Goal: Information Seeking & Learning: Learn about a topic

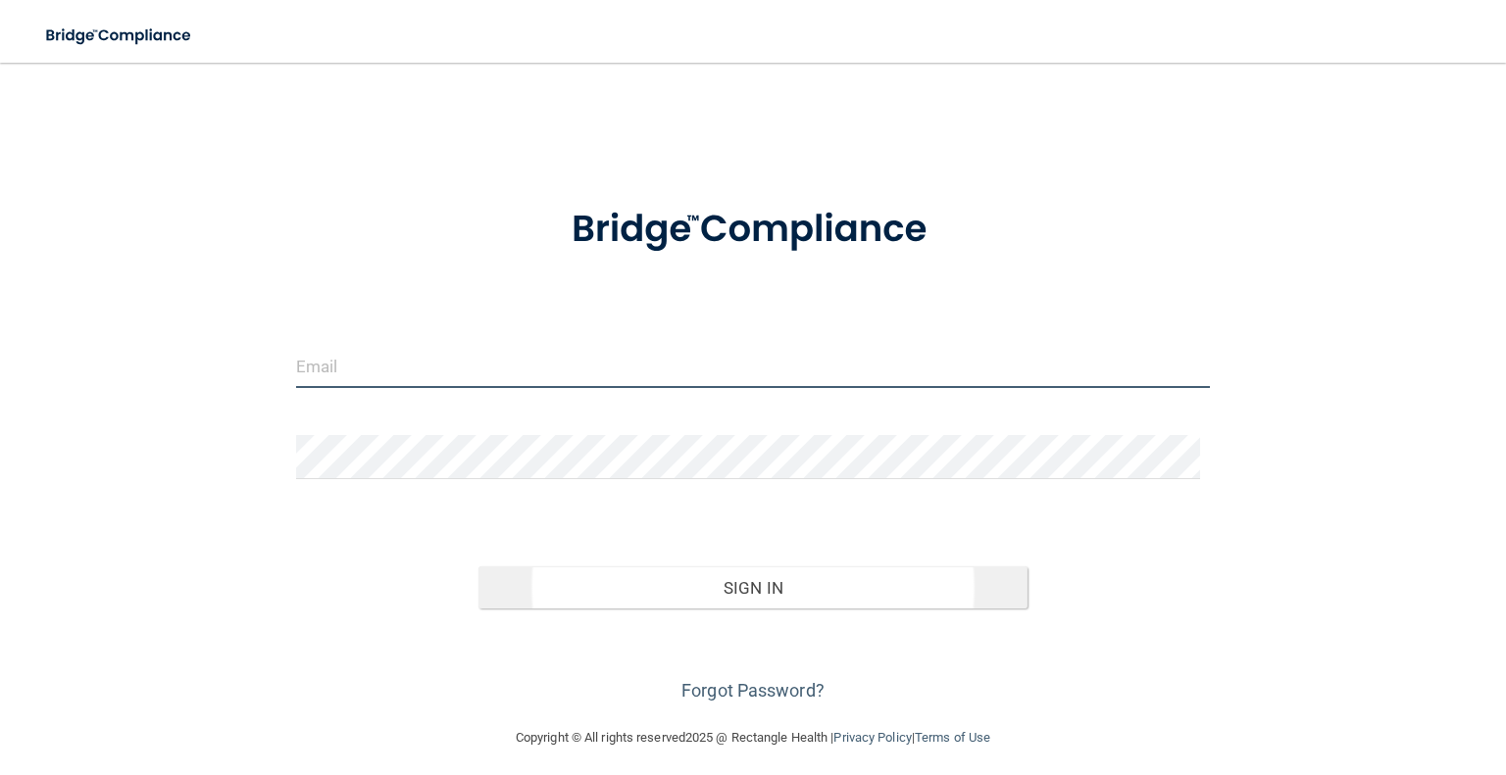
type input "[EMAIL_ADDRESS][DOMAIN_NAME]"
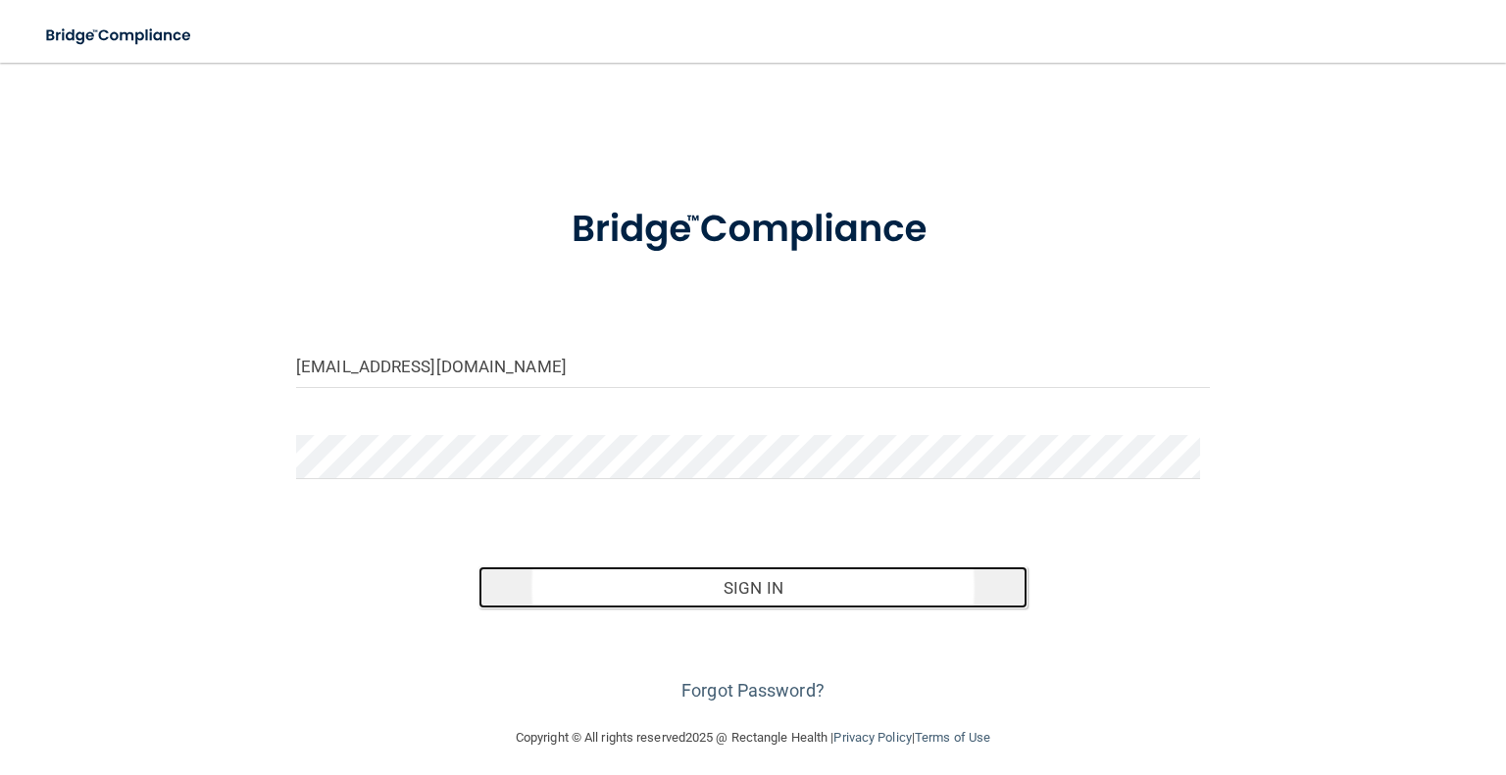
click at [676, 588] on button "Sign In" at bounding box center [752, 588] width 548 height 43
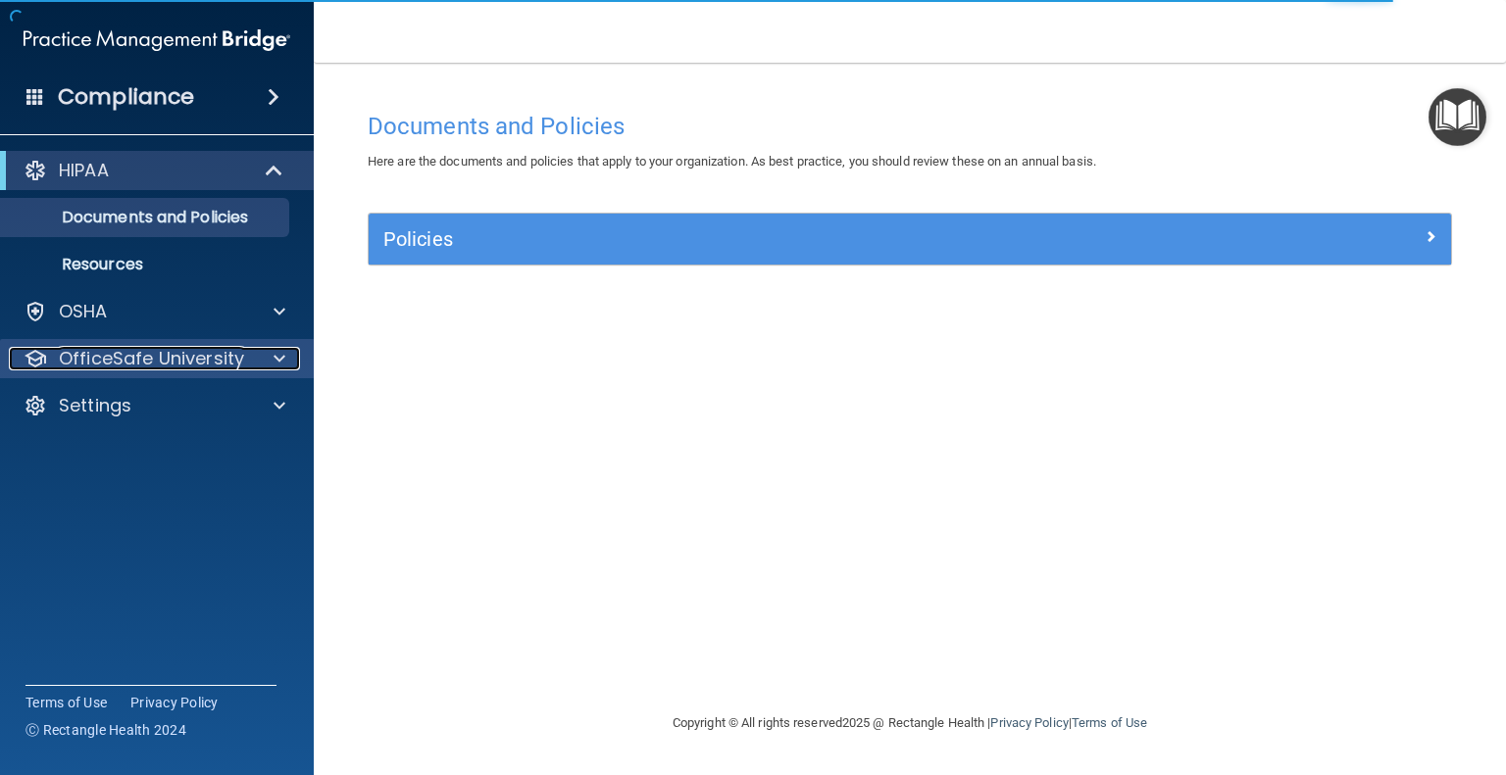
click at [286, 360] on div at bounding box center [276, 359] width 49 height 24
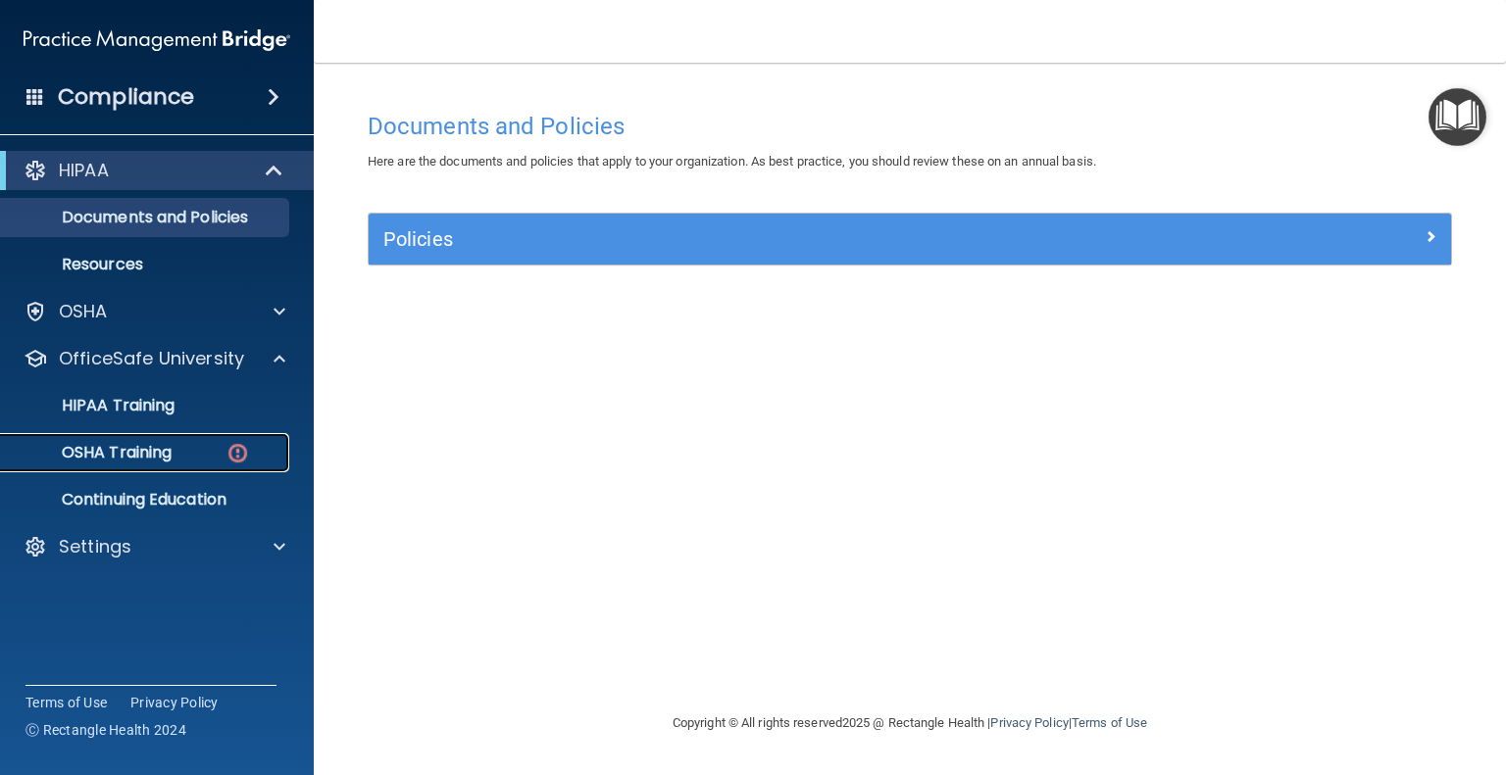
click at [192, 451] on div "OSHA Training" at bounding box center [147, 453] width 268 height 20
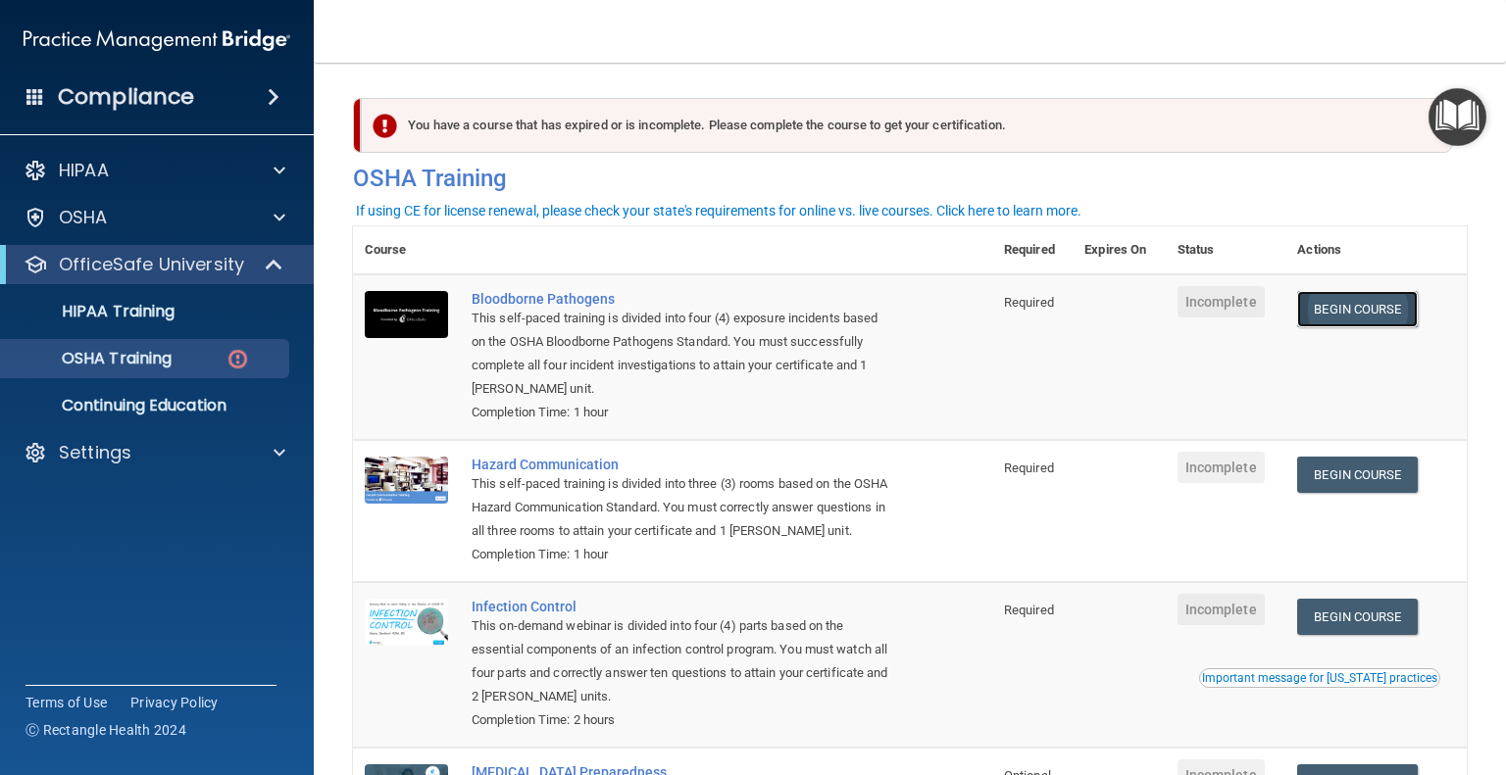
click at [1311, 309] on link "Begin Course" at bounding box center [1357, 309] width 120 height 36
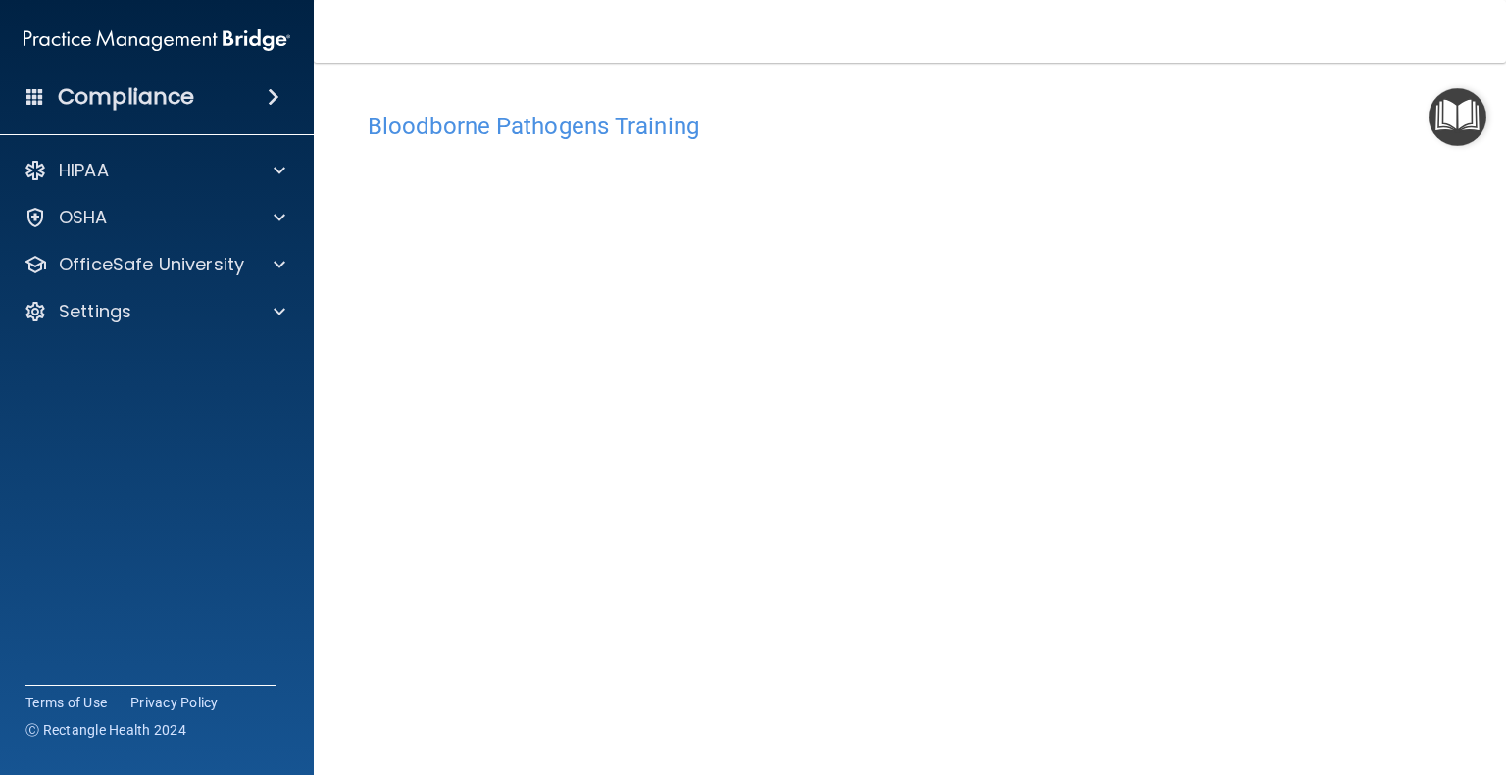
click at [978, 758] on div "Bloodborne Pathogens Training This course doesn’t expire until . Are you sure y…" at bounding box center [909, 441] width 1113 height 678
click at [1441, 321] on div "Bloodborne Pathogens Training This course doesn’t expire until . Are you sure y…" at bounding box center [909, 441] width 1113 height 678
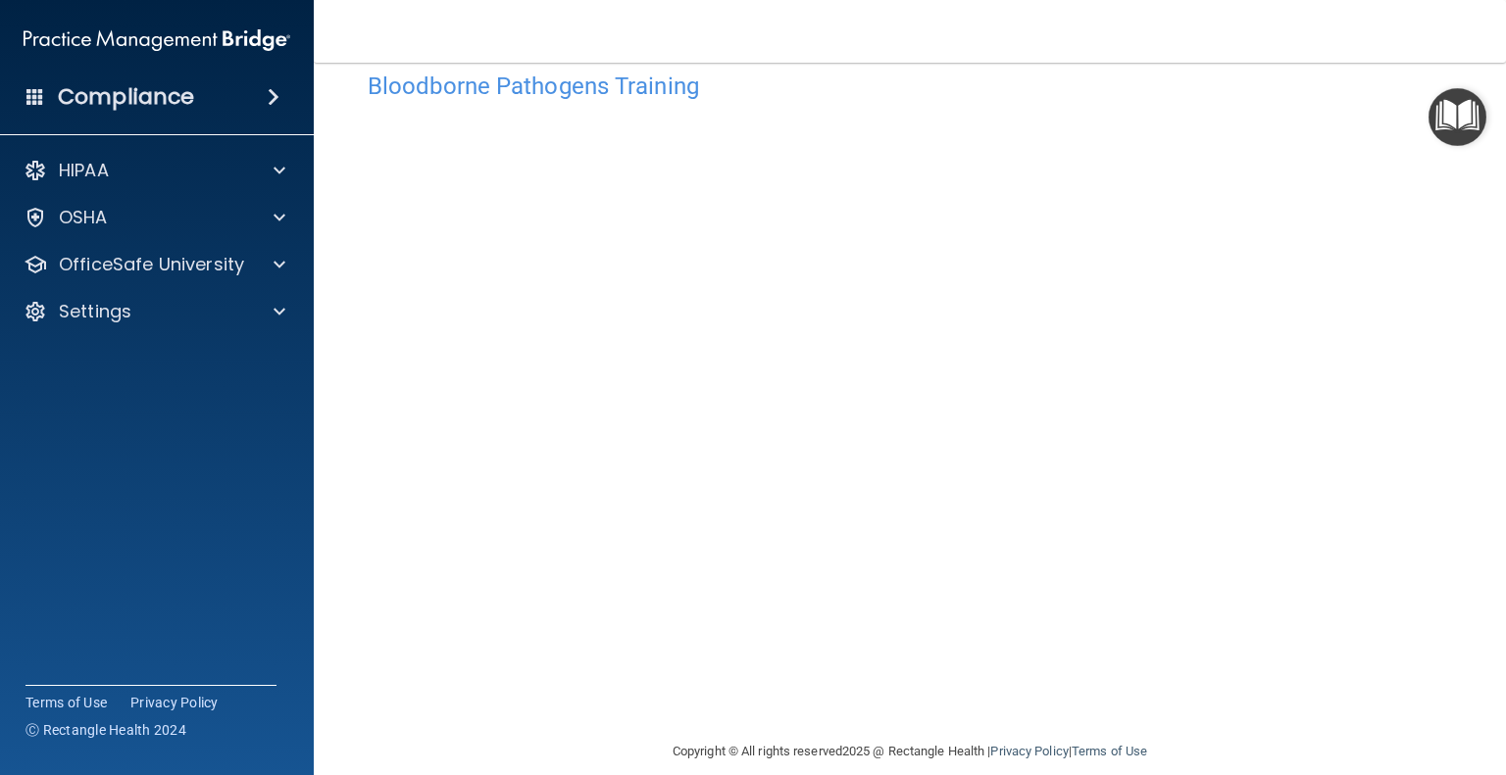
scroll to position [63, 0]
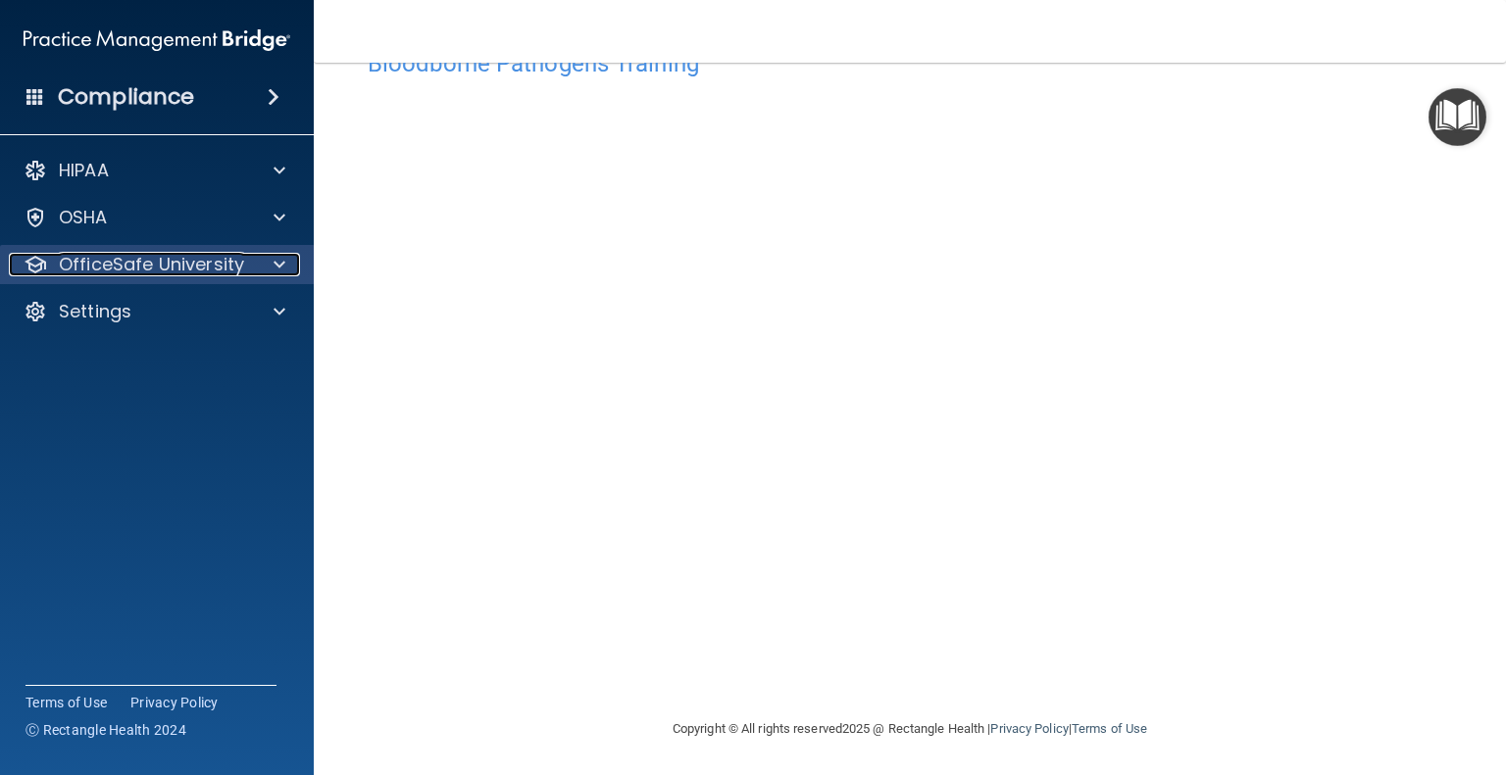
click at [278, 271] on span at bounding box center [279, 265] width 12 height 24
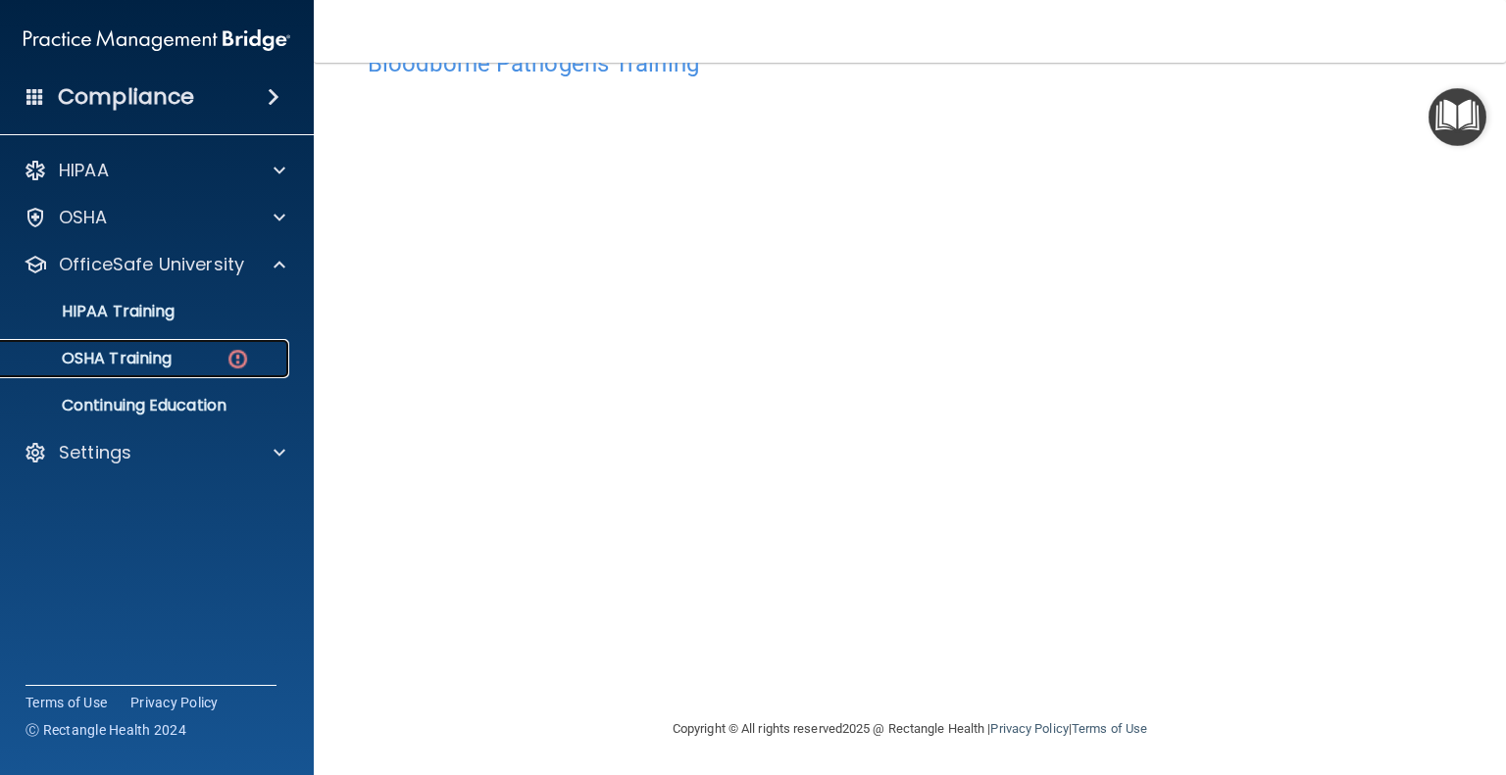
click at [219, 356] on div "OSHA Training" at bounding box center [147, 359] width 268 height 20
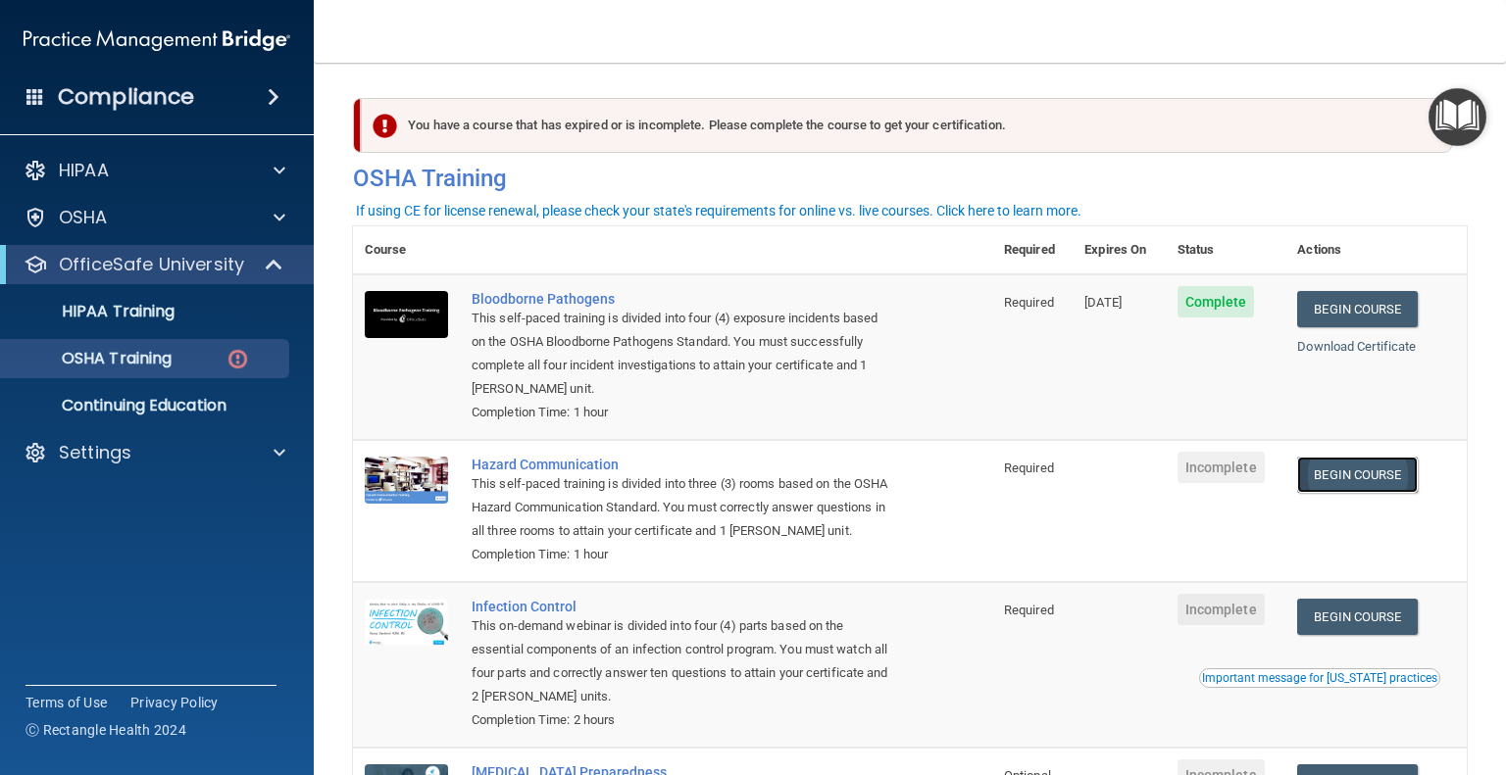
click at [1338, 480] on link "Begin Course" at bounding box center [1357, 475] width 120 height 36
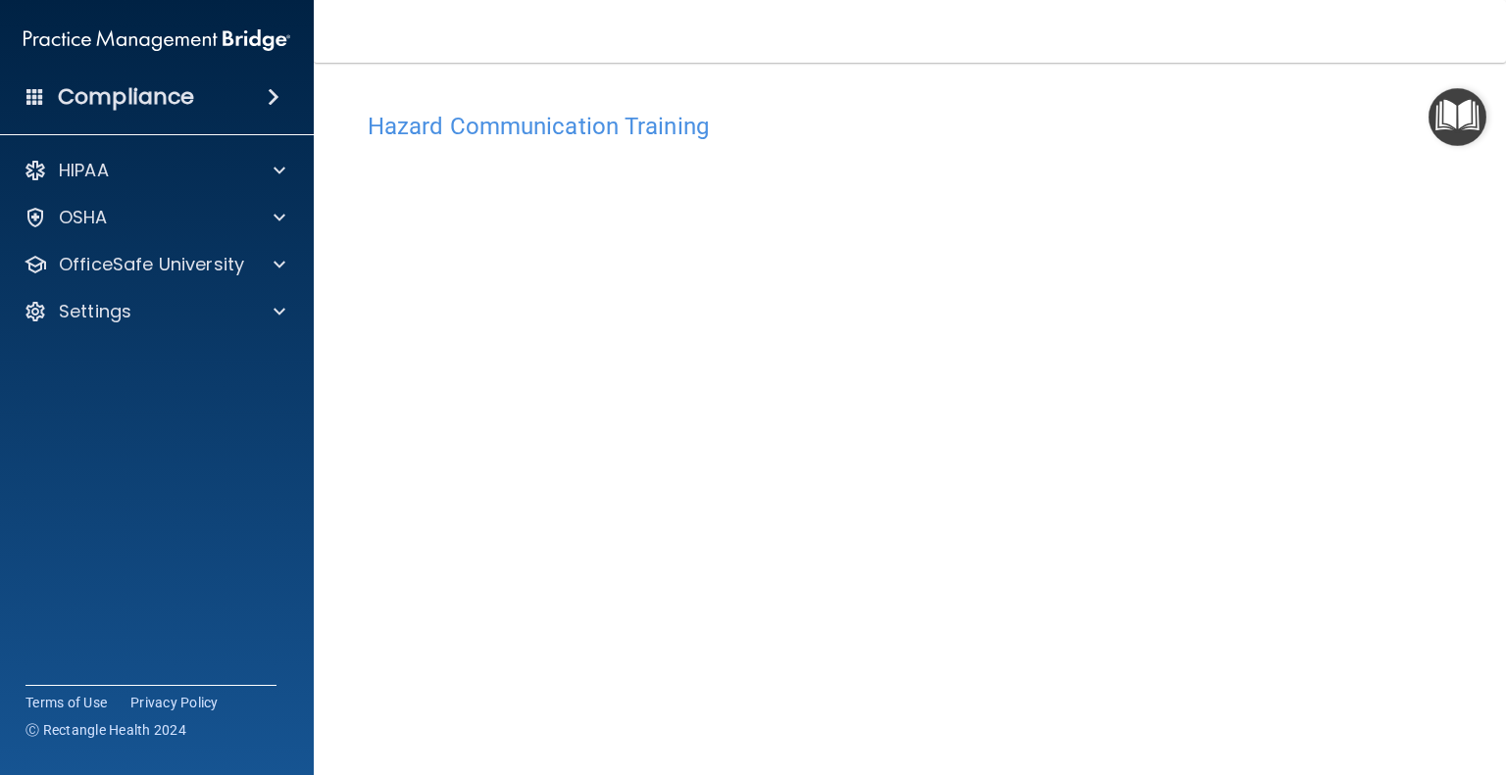
click at [1230, 93] on div "Hazard Communication Training This course doesn’t expire until . Are you sure y…" at bounding box center [909, 443] width 1113 height 722
